Goal: Task Accomplishment & Management: Manage account settings

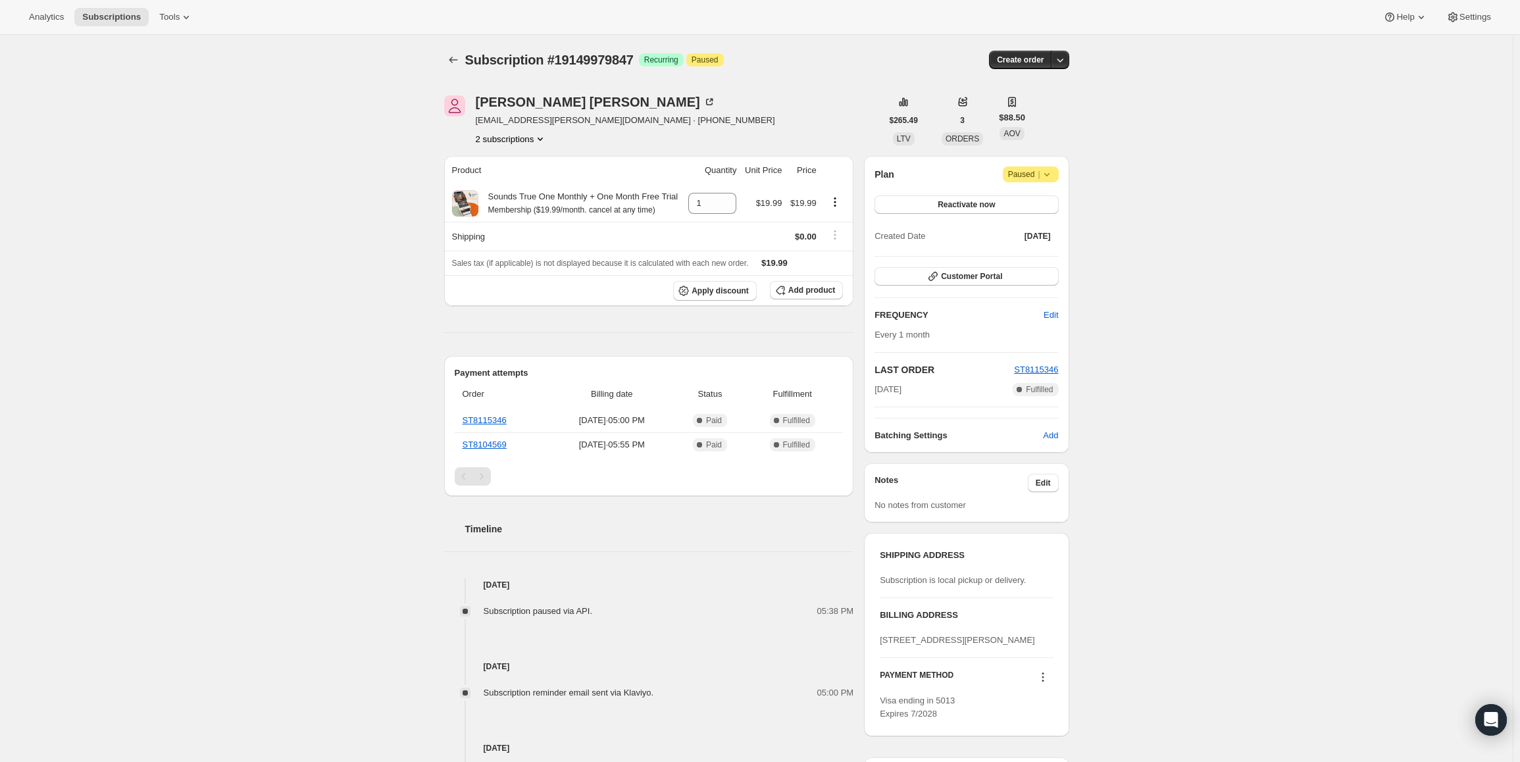
click at [1039, 173] on span "Paused |" at bounding box center [1030, 174] width 45 height 13
click at [1141, 174] on div "Subscription #19149979847. This page is ready Subscription #19149979847 Success…" at bounding box center [756, 509] width 1513 height 949
click at [975, 207] on span "Reactivate now" at bounding box center [966, 204] width 57 height 11
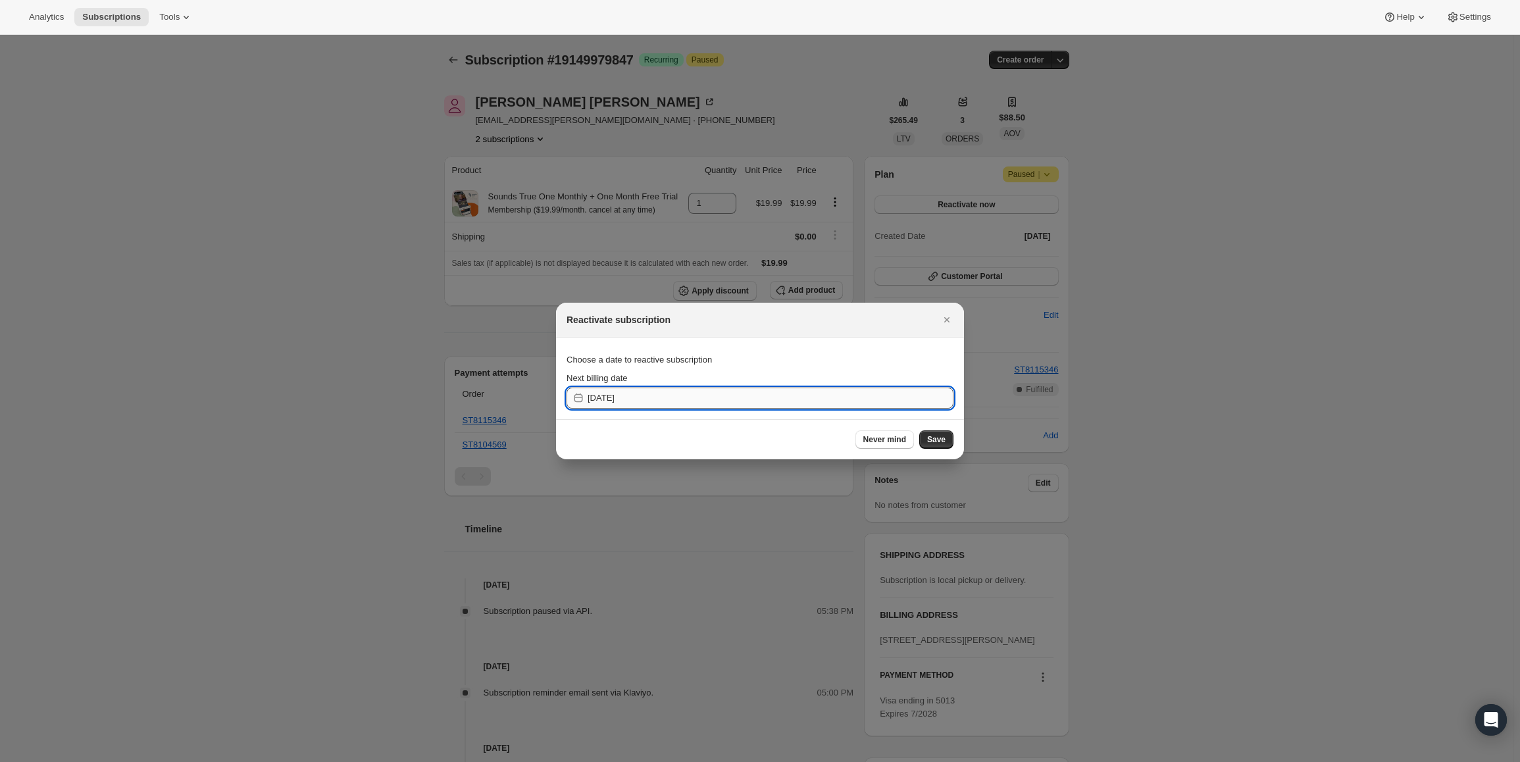
click at [648, 396] on input "2025-09-04" at bounding box center [771, 398] width 366 height 21
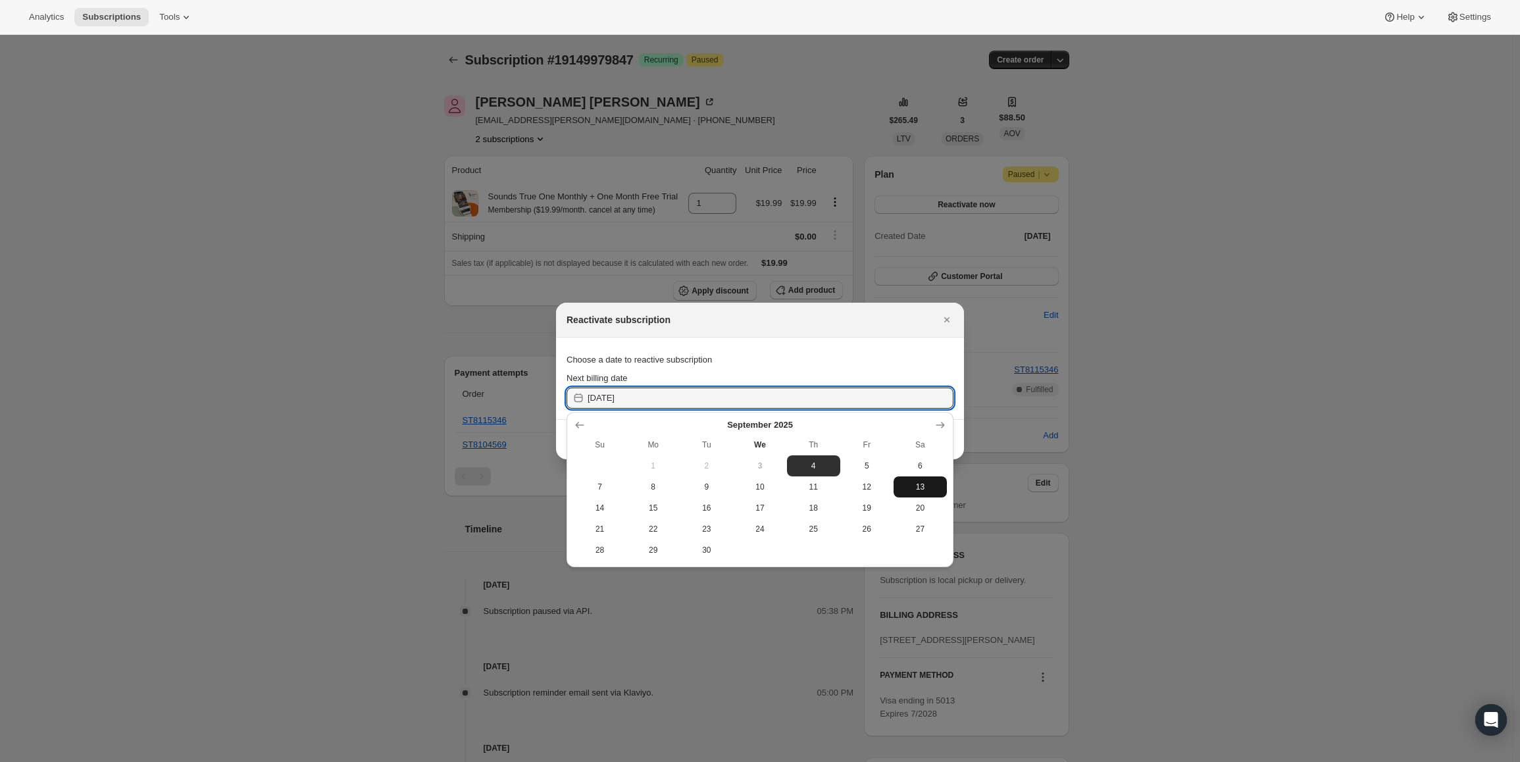
click at [912, 479] on button "13" at bounding box center [920, 486] width 53 height 21
type input "2025-09-12"
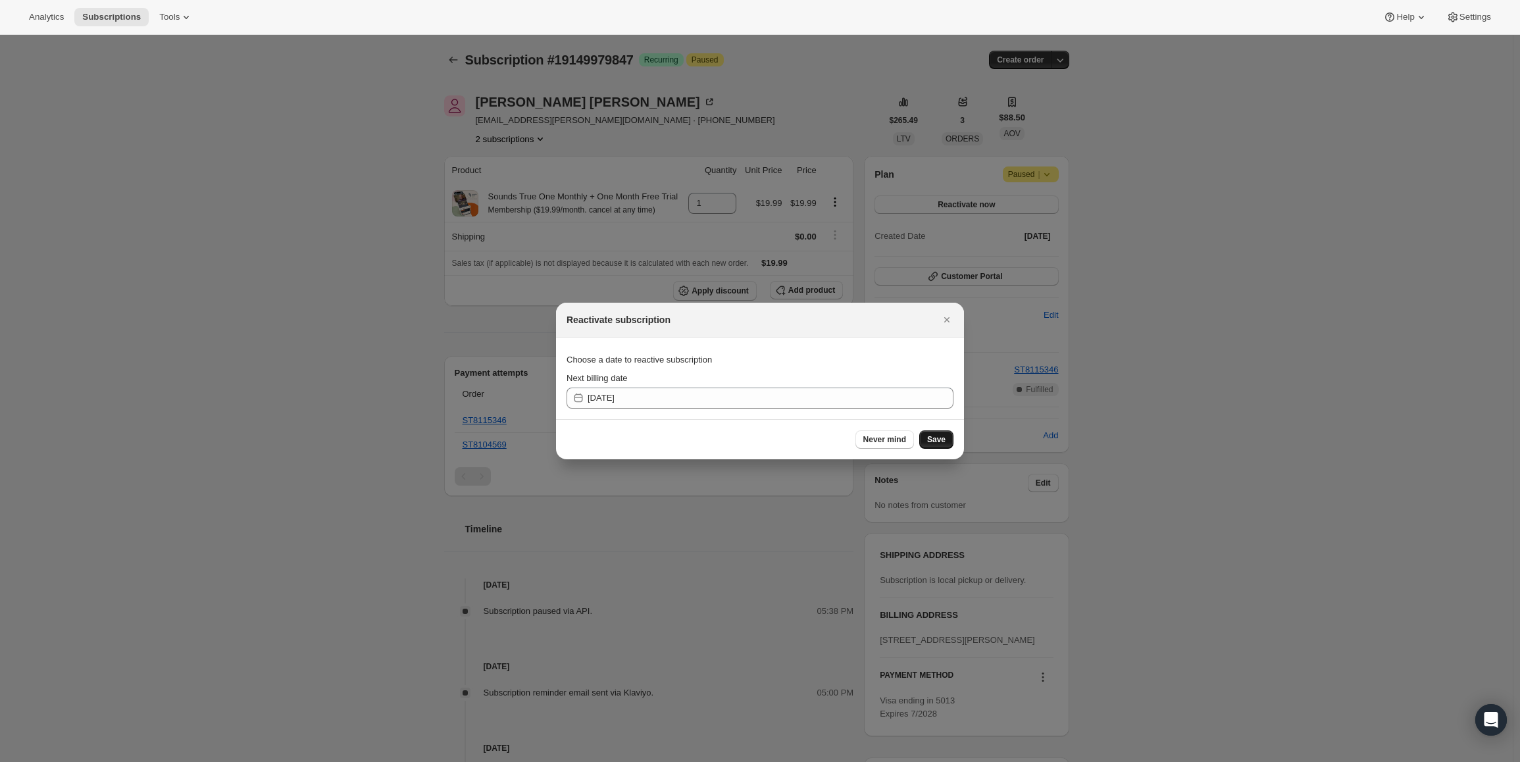
click at [935, 435] on span "Save" at bounding box center [936, 439] width 18 height 11
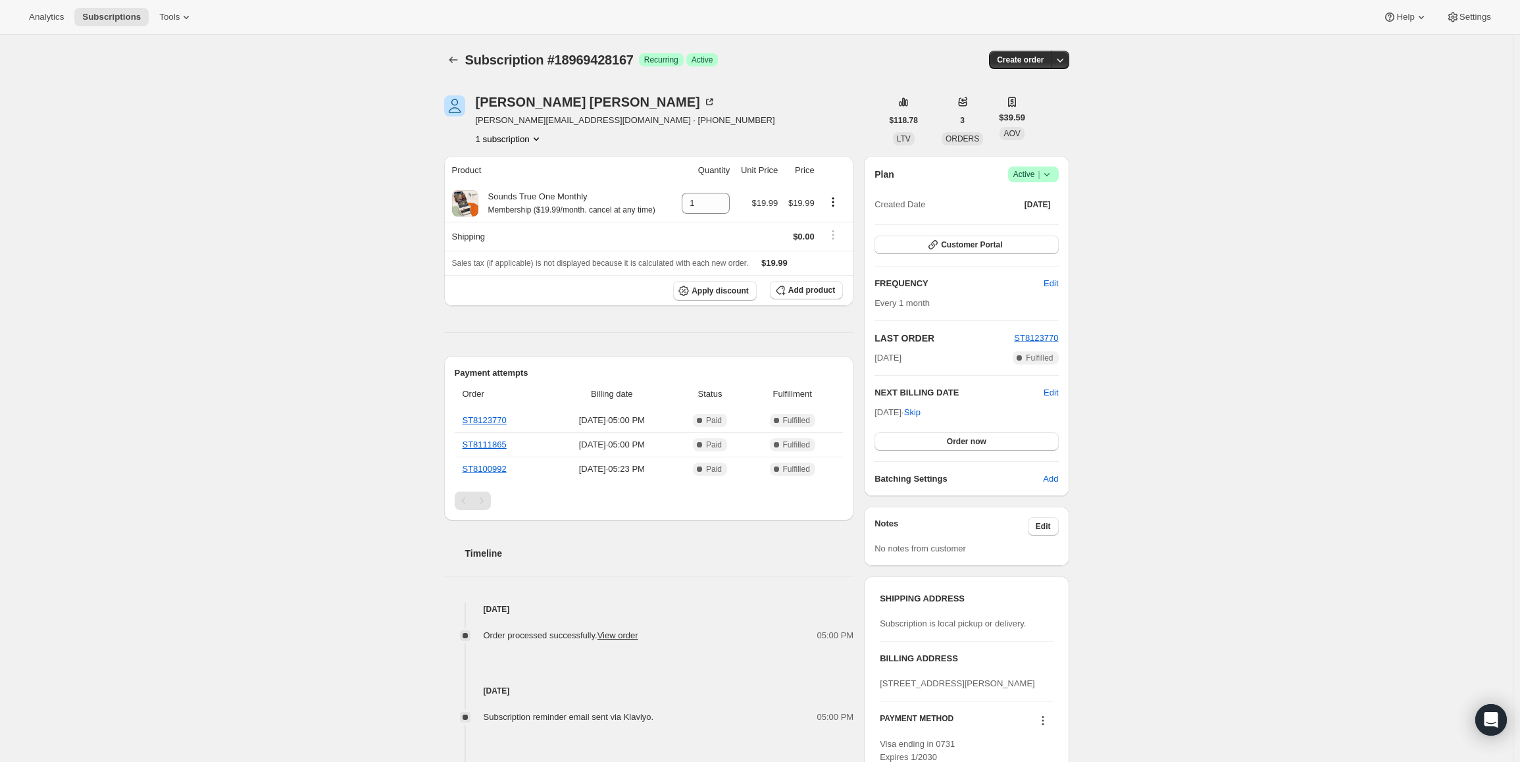
click at [1028, 180] on span "Active |" at bounding box center [1034, 174] width 40 height 13
click at [1031, 223] on span "Cancel subscription" at bounding box center [1037, 223] width 74 height 10
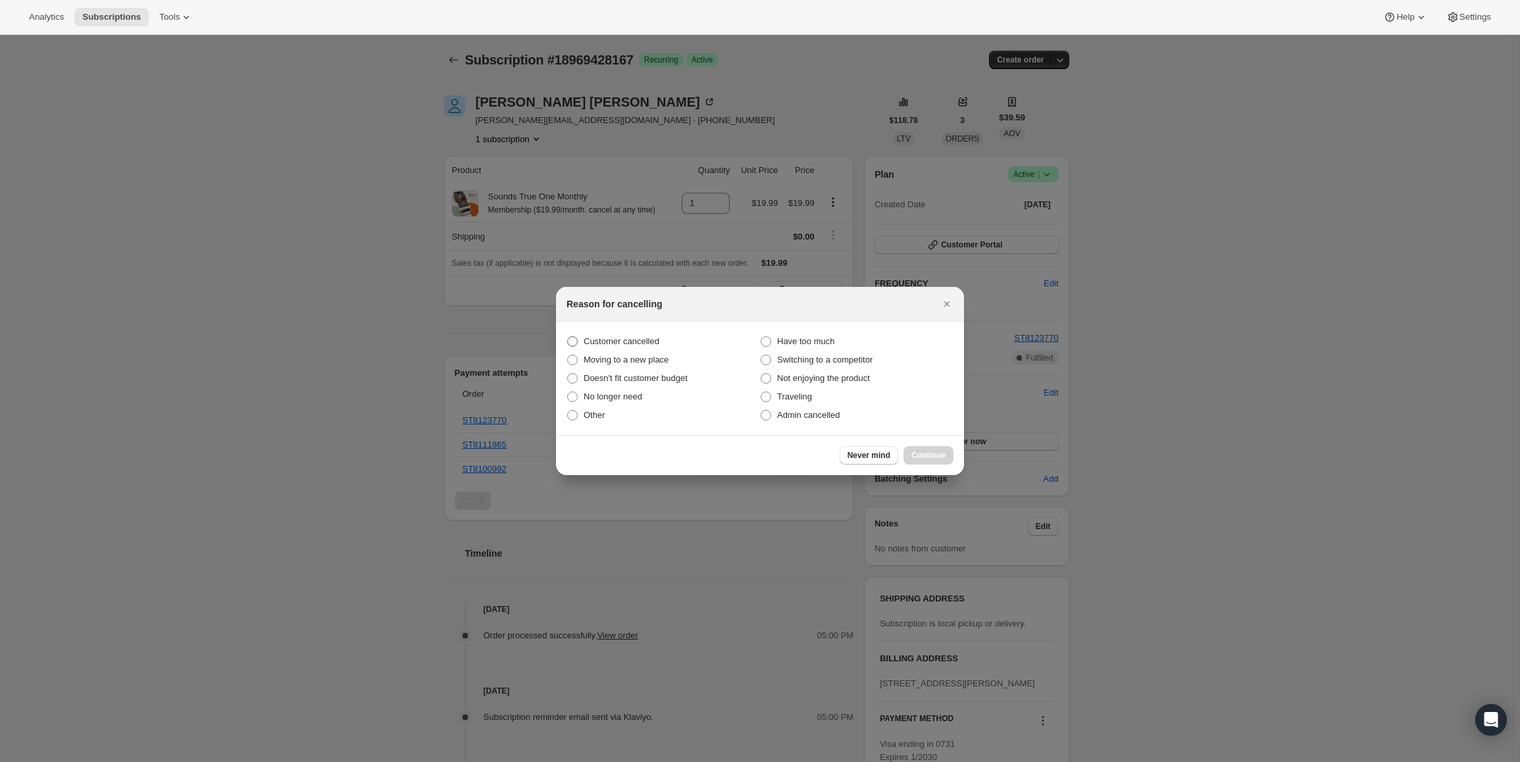
click at [639, 343] on span "Customer cancelled" at bounding box center [622, 341] width 76 height 10
click at [568, 337] on input "Customer cancelled" at bounding box center [567, 336] width 1 height 1
radio input "true"
drag, startPoint x: 917, startPoint y: 455, endPoint x: 916, endPoint y: 445, distance: 10.0
click at [918, 455] on span "Continue" at bounding box center [929, 455] width 34 height 11
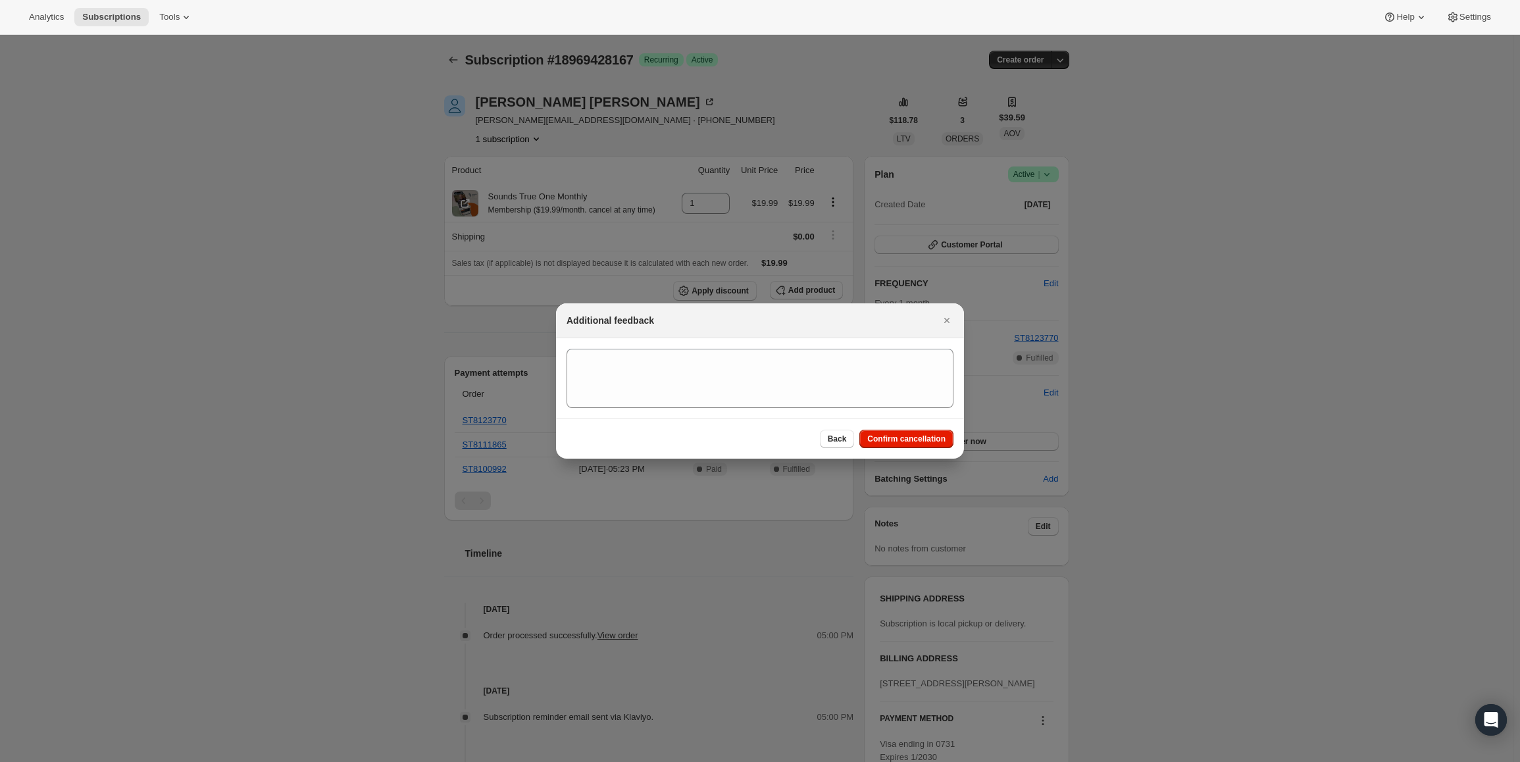
drag, startPoint x: 906, startPoint y: 440, endPoint x: 666, endPoint y: 207, distance: 334.2
click at [906, 438] on span "Confirm cancellation" at bounding box center [906, 439] width 78 height 11
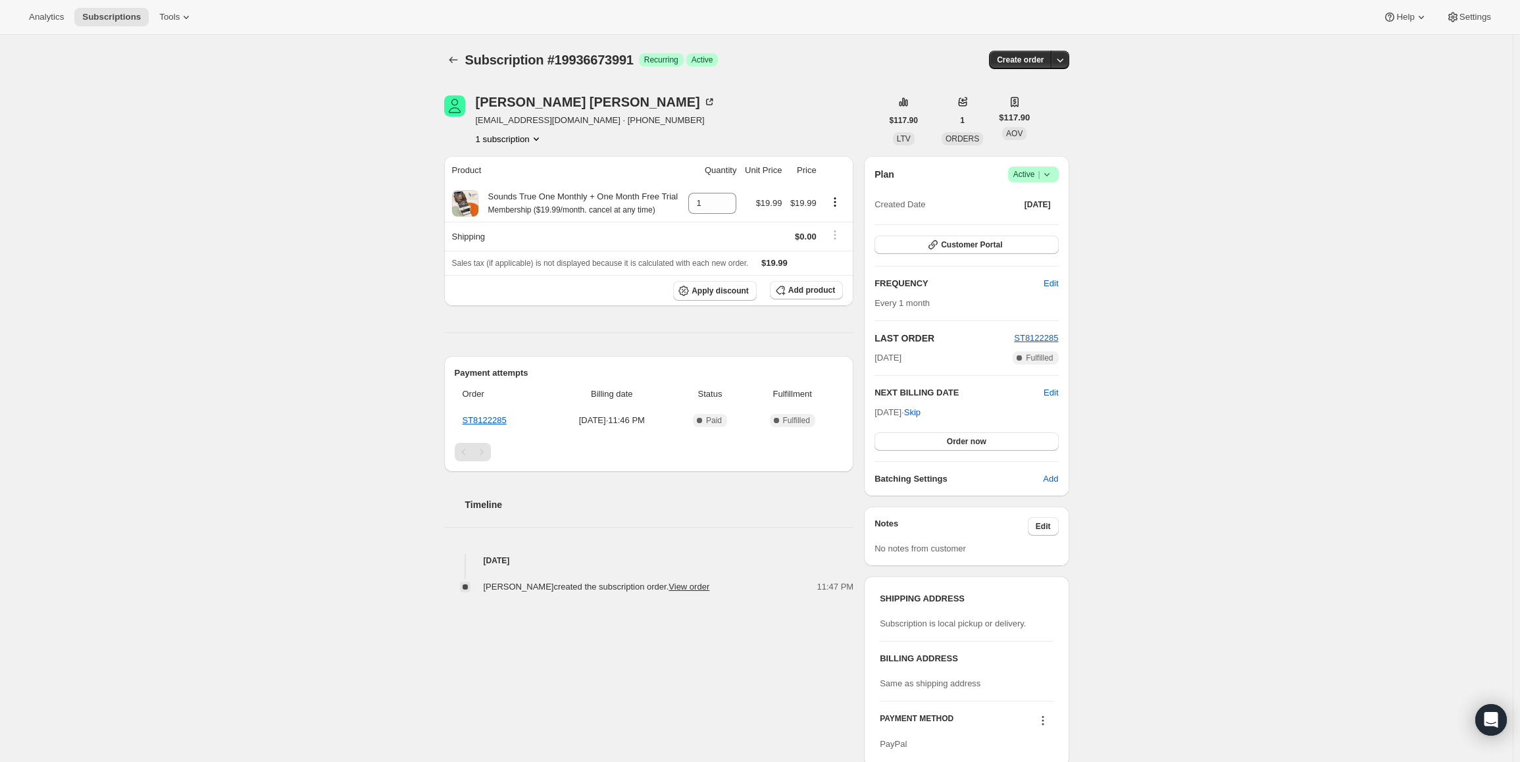
click at [1012, 172] on span "Success Active |" at bounding box center [1033, 175] width 51 height 16
click at [1017, 218] on span "Cancel subscription" at bounding box center [1037, 223] width 74 height 10
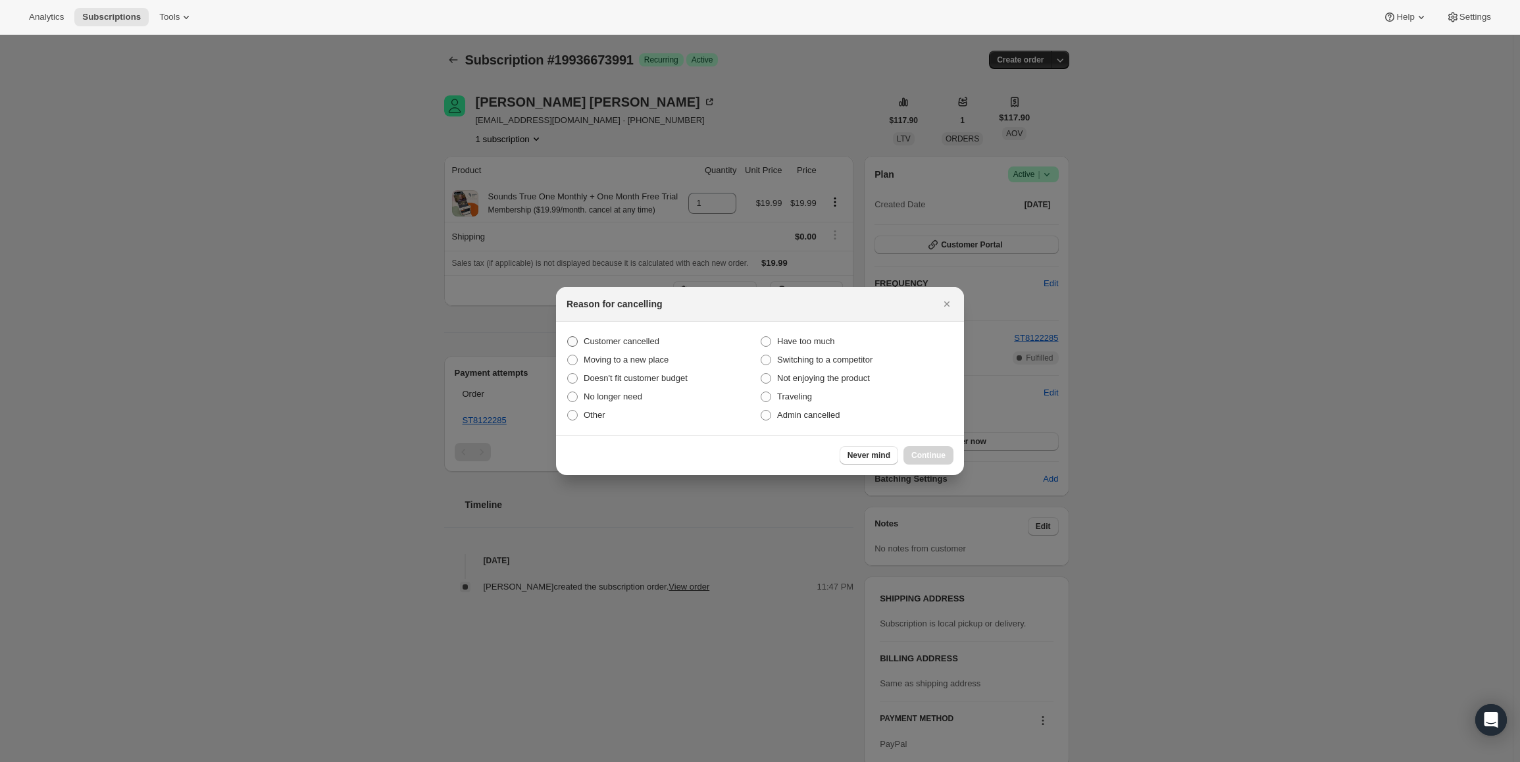
click at [611, 342] on span "Customer cancelled" at bounding box center [622, 341] width 76 height 10
click at [568, 337] on input "Customer cancelled" at bounding box center [567, 336] width 1 height 1
radio input "true"
click at [936, 455] on span "Continue" at bounding box center [929, 455] width 34 height 11
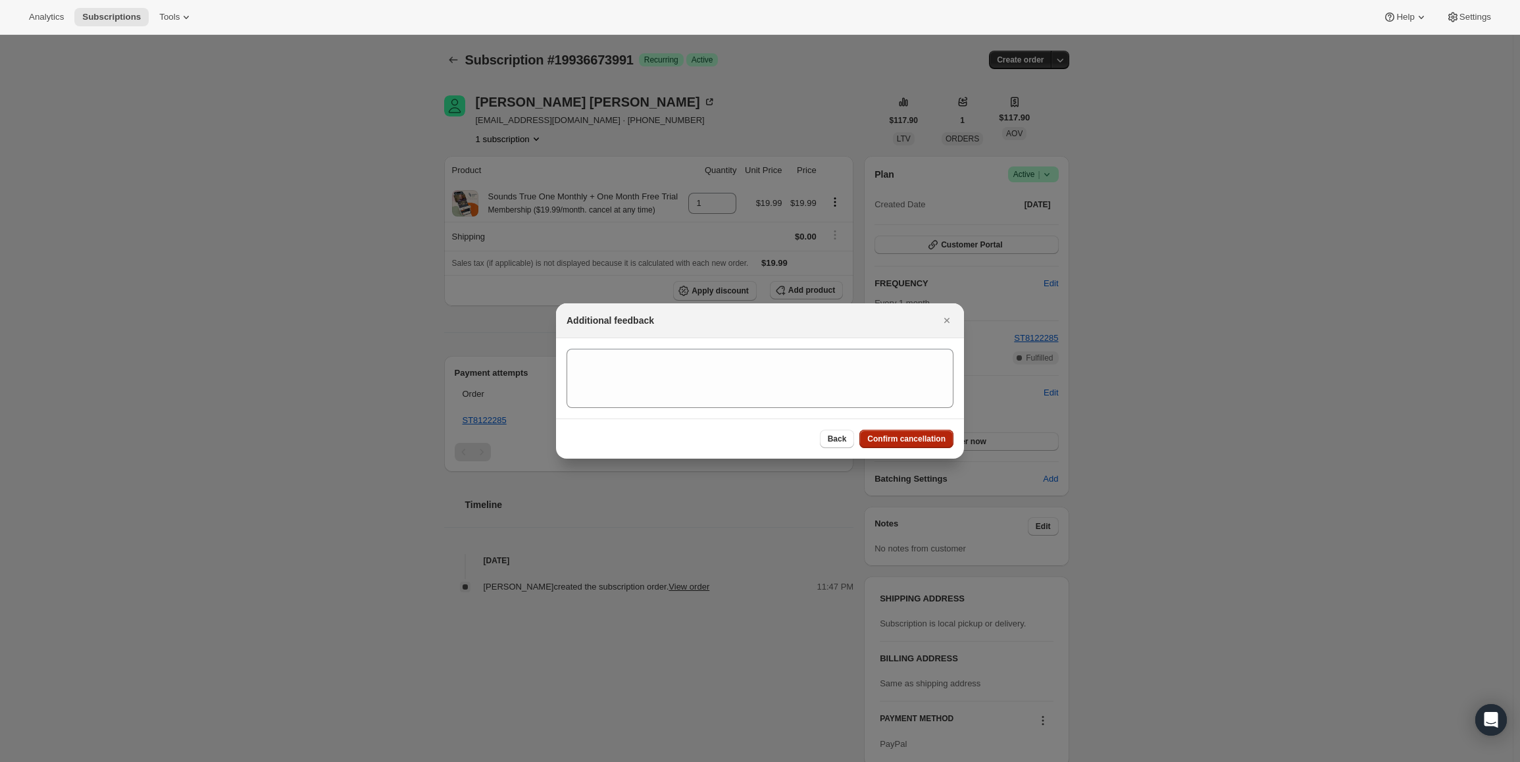
click at [921, 444] on button "Confirm cancellation" at bounding box center [907, 439] width 94 height 18
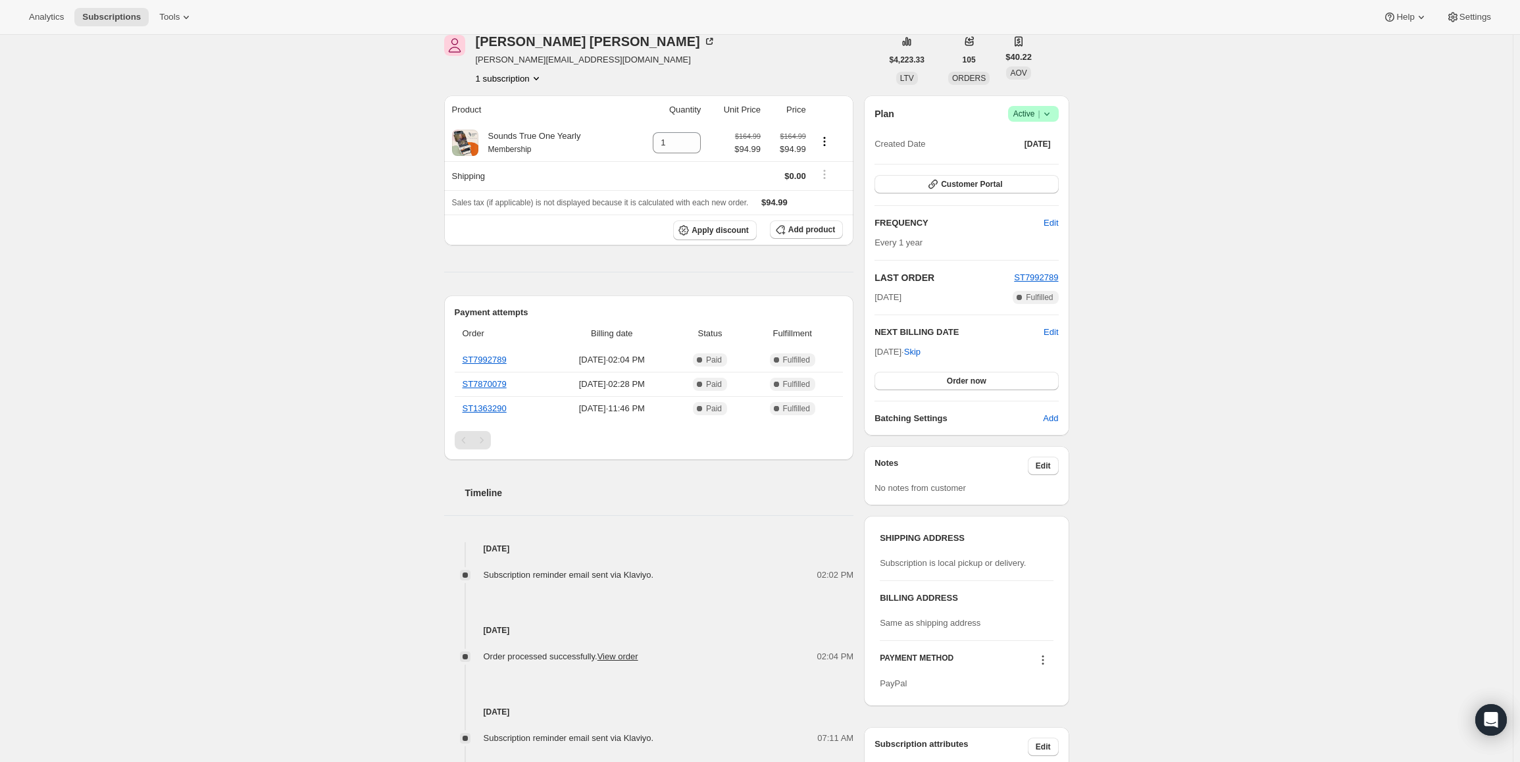
scroll to position [66, 0]
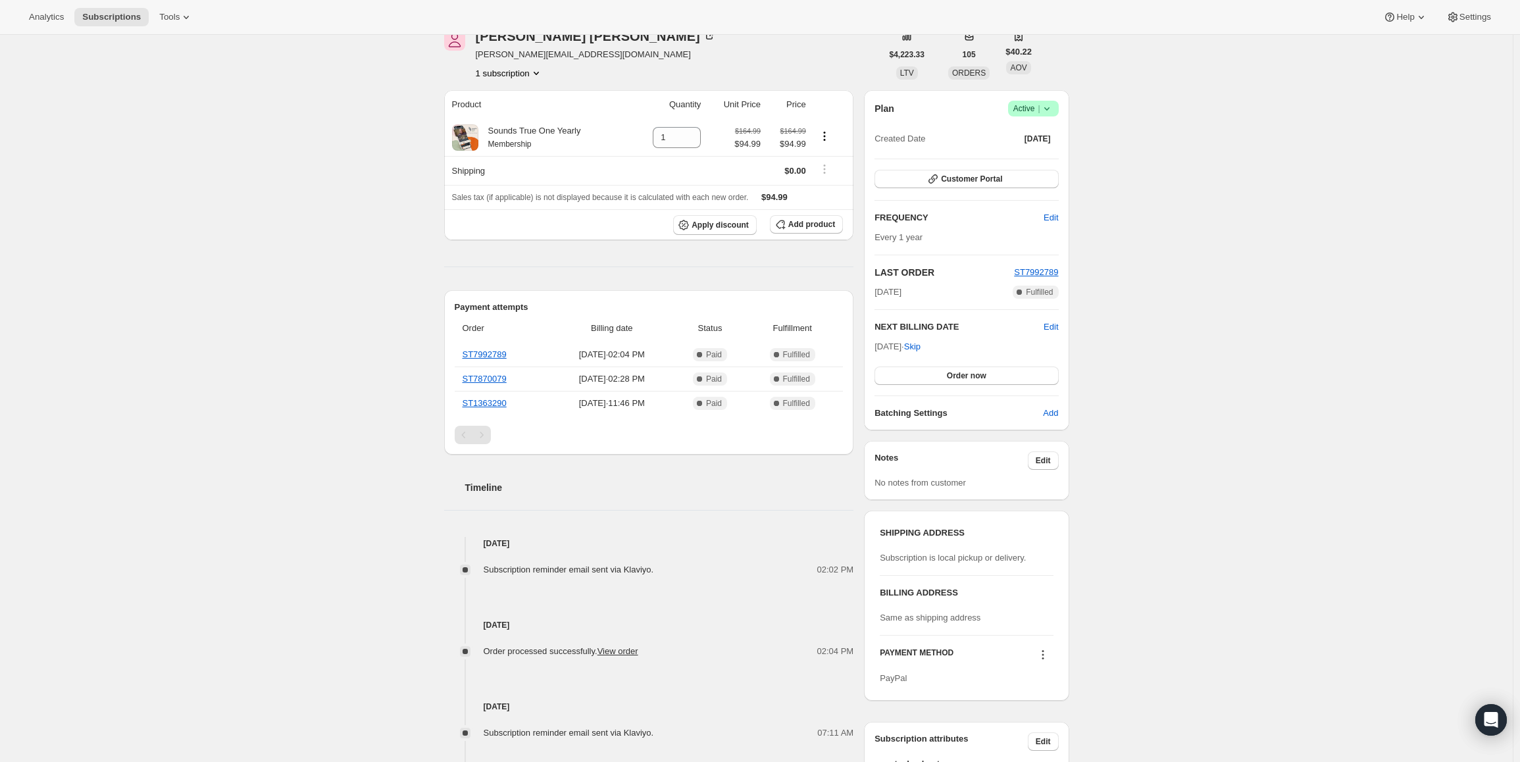
click at [1043, 652] on icon at bounding box center [1043, 654] width 13 height 13
click at [1076, 684] on span "Send link to update card" at bounding box center [1046, 680] width 92 height 10
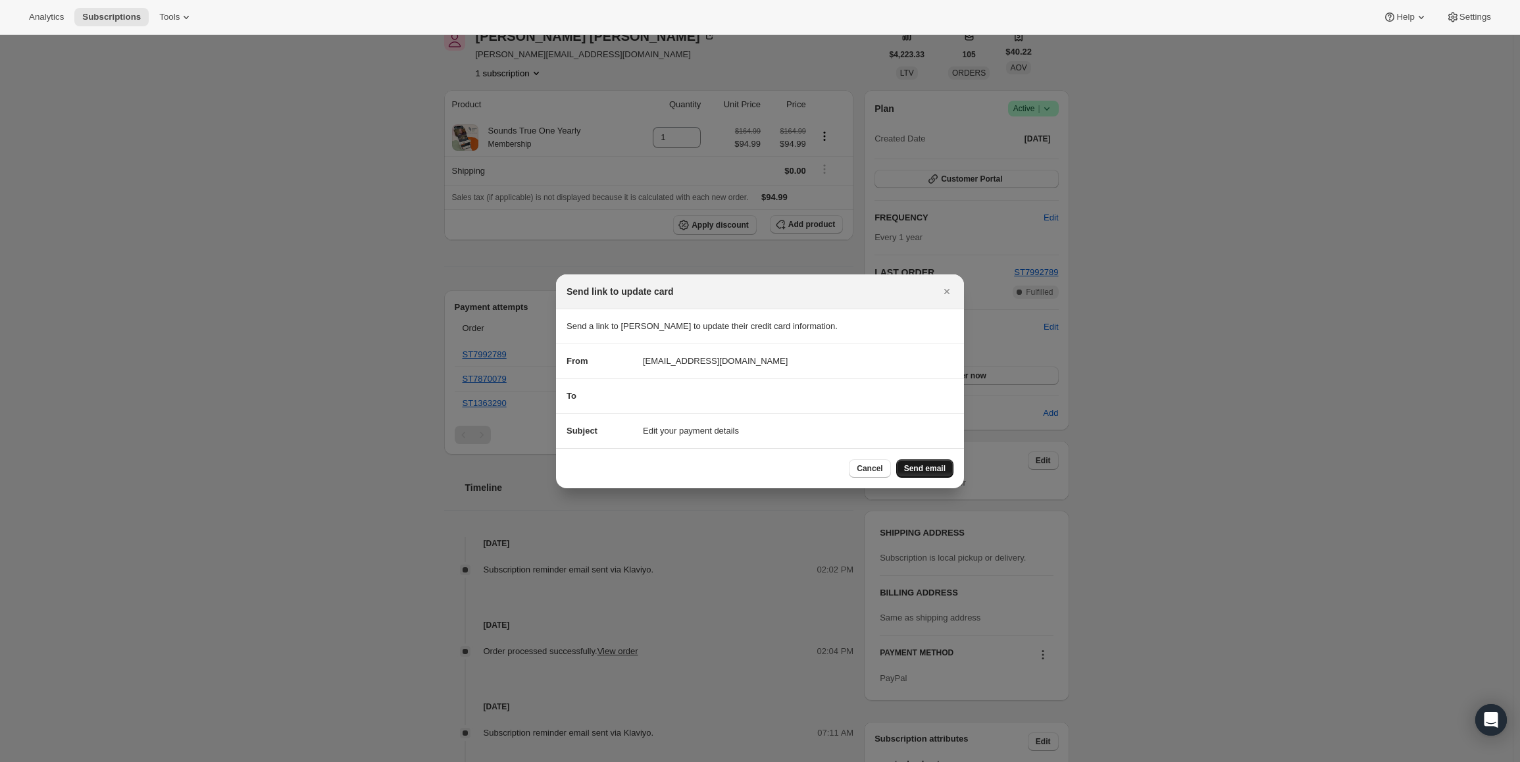
click at [914, 472] on span "Send email" at bounding box center [924, 468] width 41 height 11
